Goal: Navigation & Orientation: Find specific page/section

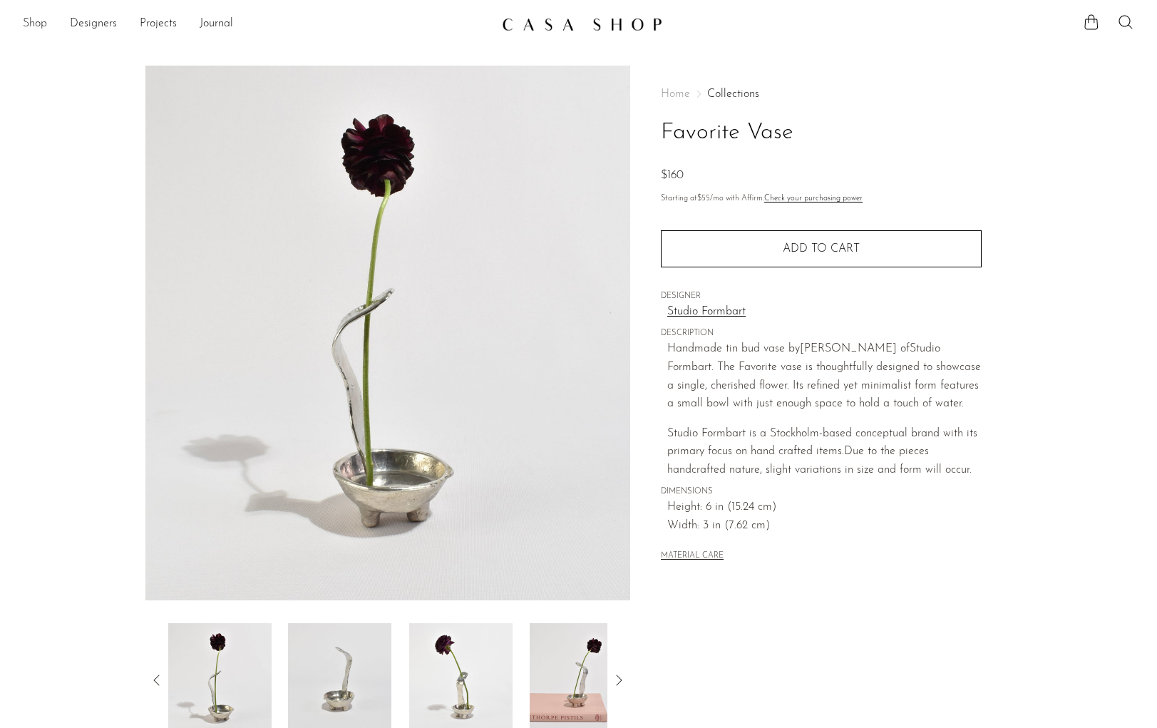
click at [31, 26] on link "Shop" at bounding box center [35, 24] width 24 height 19
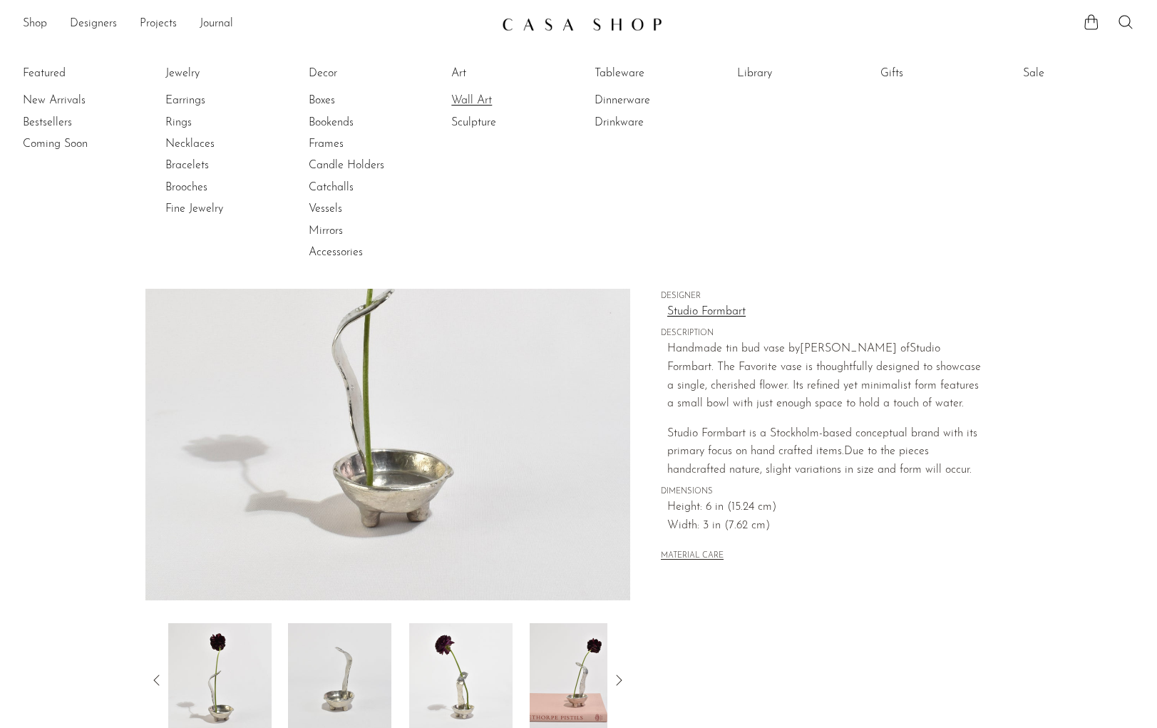
click at [459, 94] on link "Wall Art" at bounding box center [504, 101] width 107 height 16
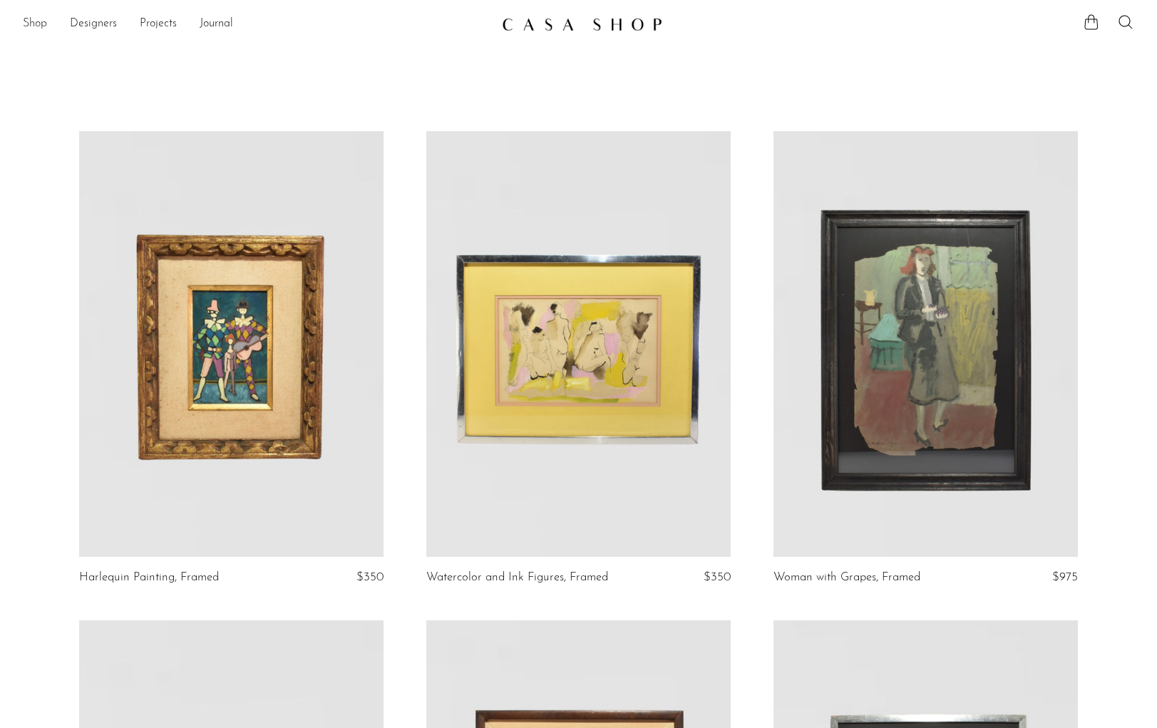
click at [44, 25] on link "Shop" at bounding box center [35, 24] width 24 height 19
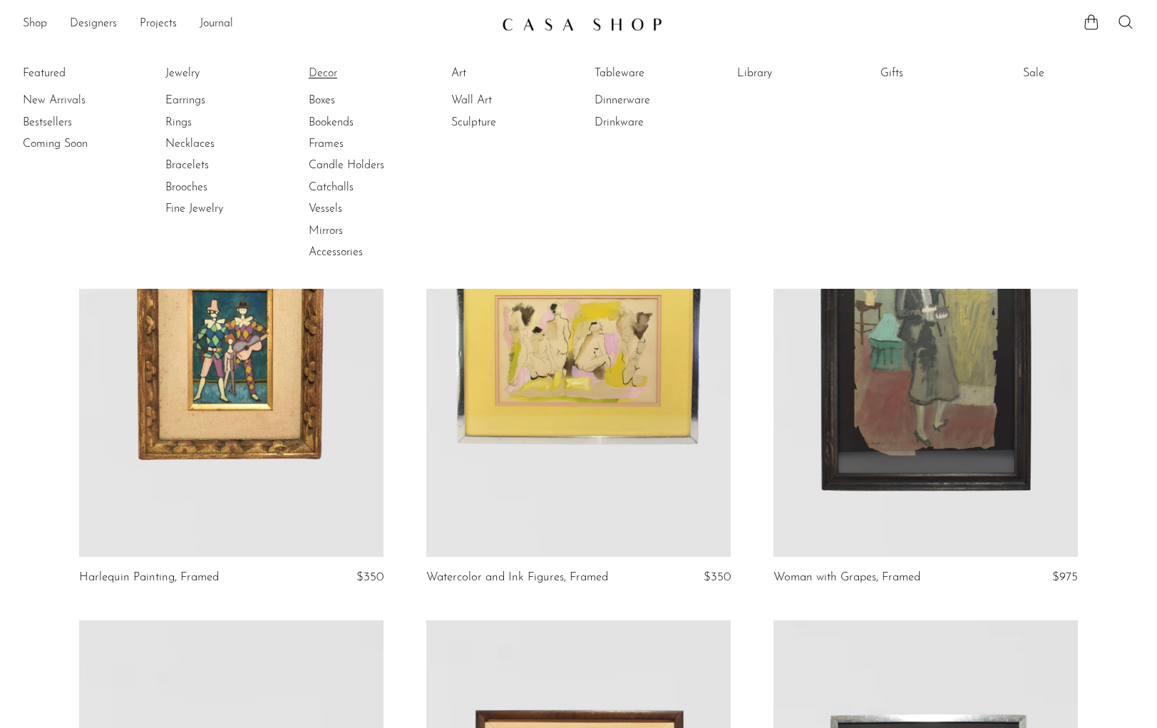
scroll to position [0, 1]
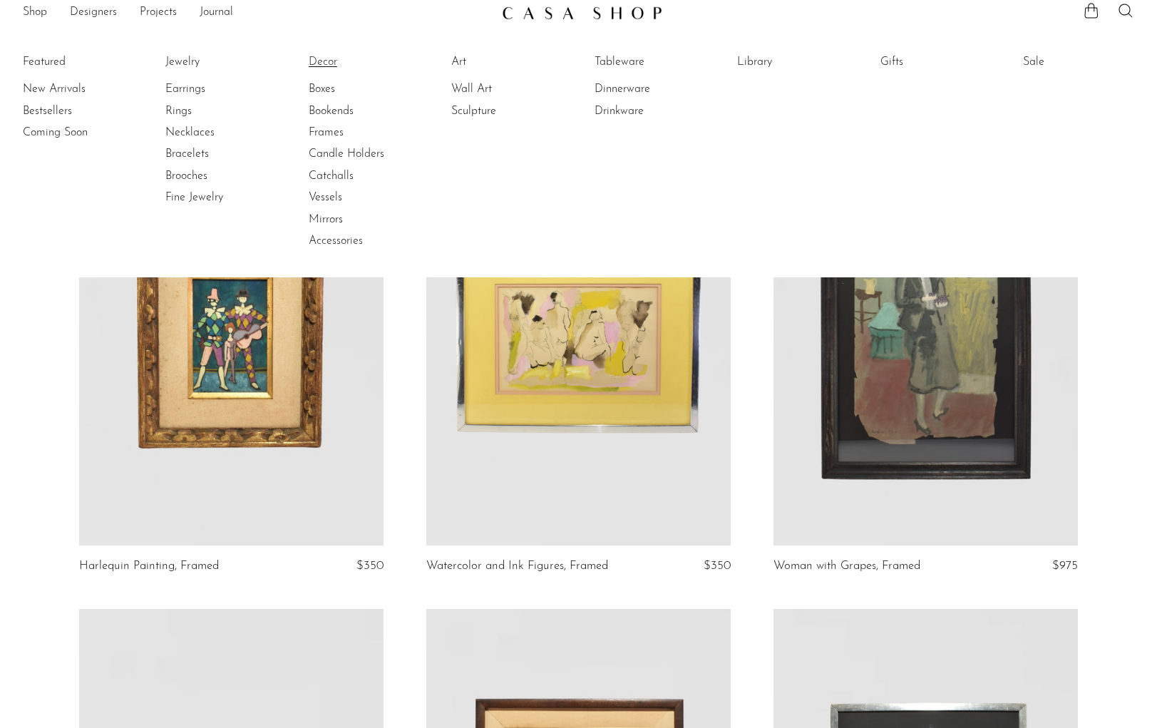
click at [337, 73] on li "Decor" at bounding box center [362, 61] width 107 height 21
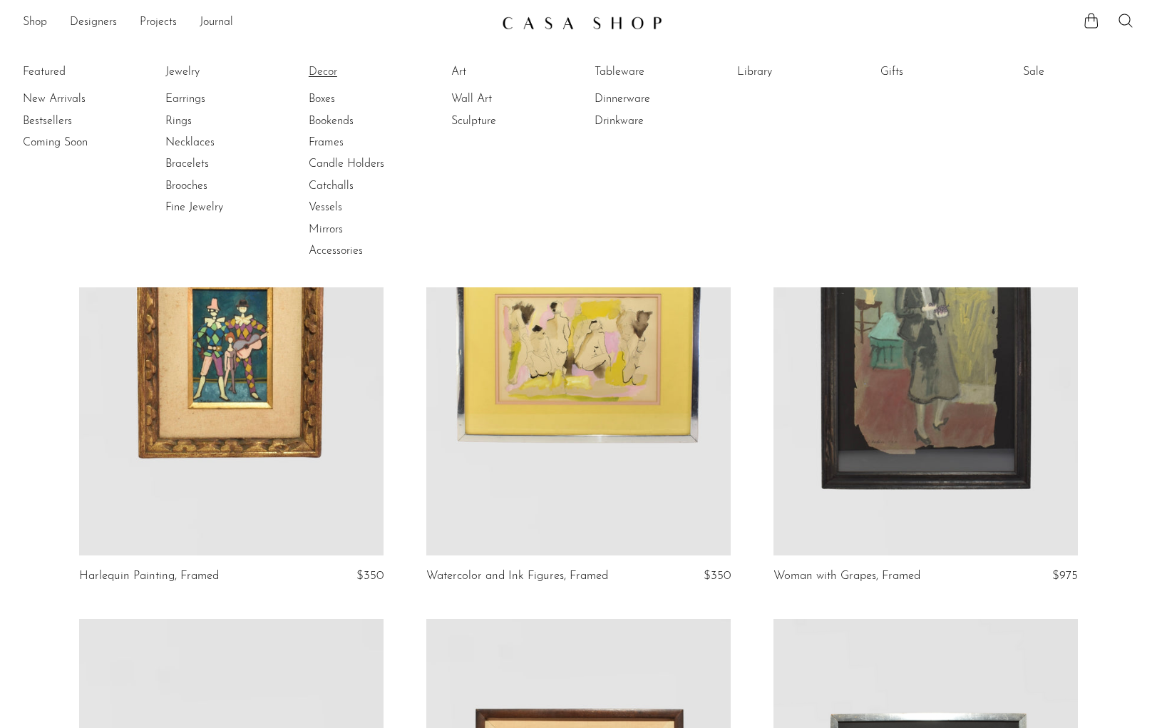
scroll to position [4, 1]
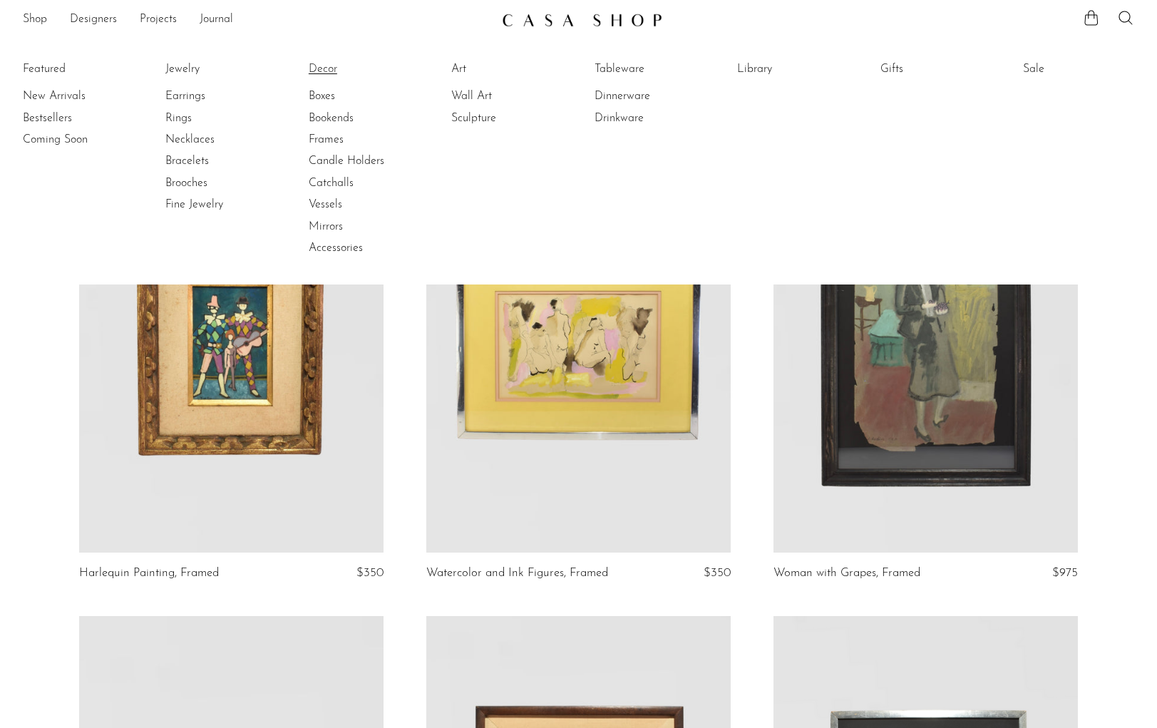
click at [319, 72] on link "Decor" at bounding box center [362, 69] width 107 height 16
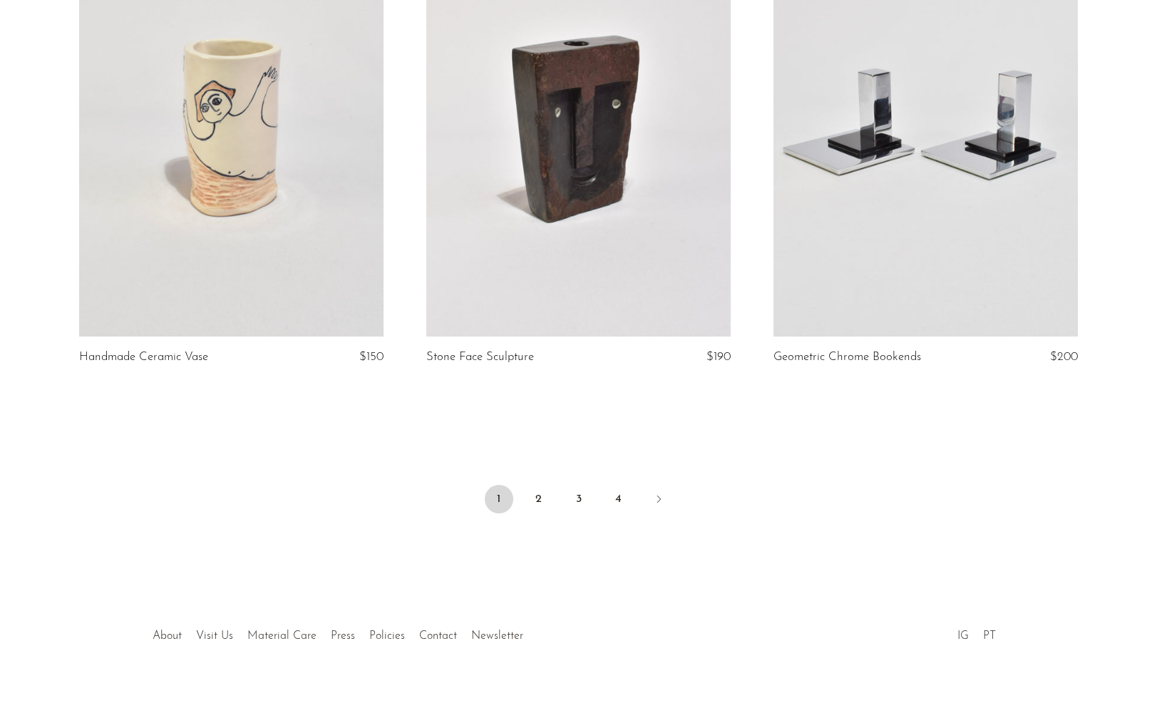
scroll to position [5601, 0]
click at [667, 501] on link "Next" at bounding box center [659, 501] width 29 height 31
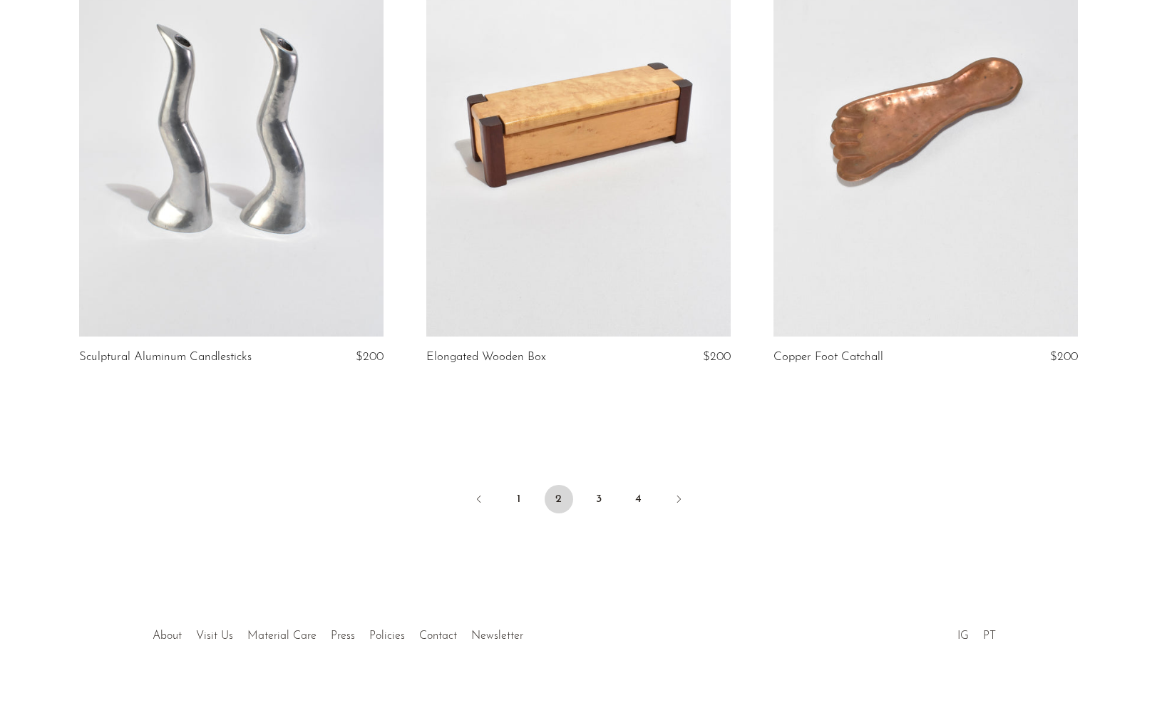
scroll to position [5601, 0]
